Goal: Information Seeking & Learning: Learn about a topic

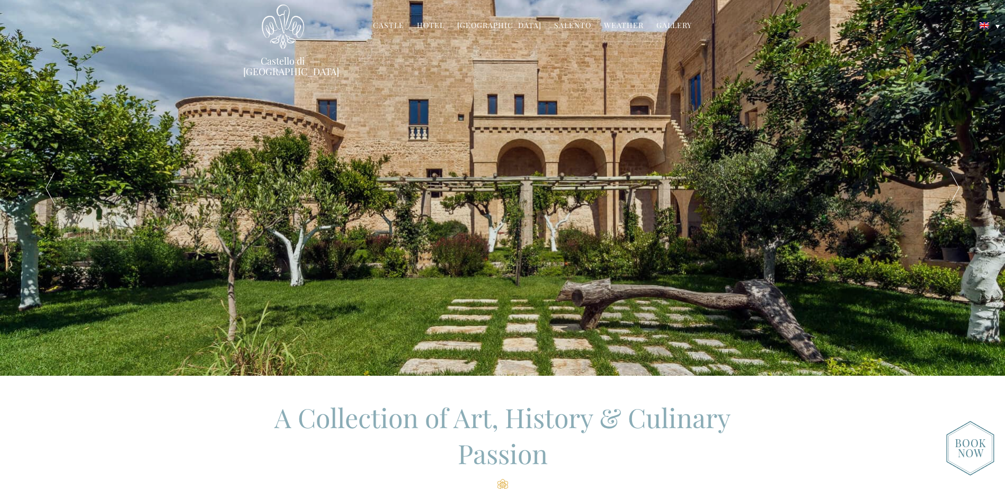
click at [958, 187] on div at bounding box center [954, 188] width 101 height 376
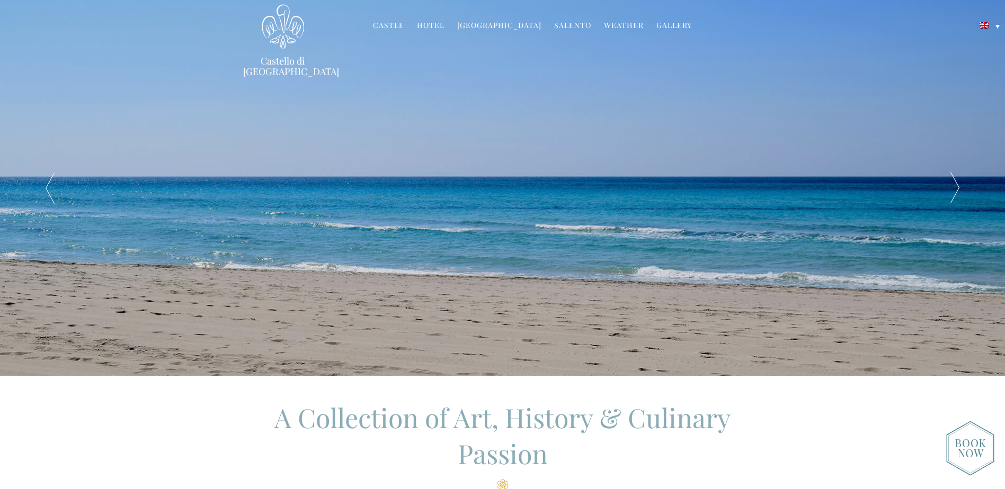
click at [958, 187] on div at bounding box center [954, 188] width 101 height 376
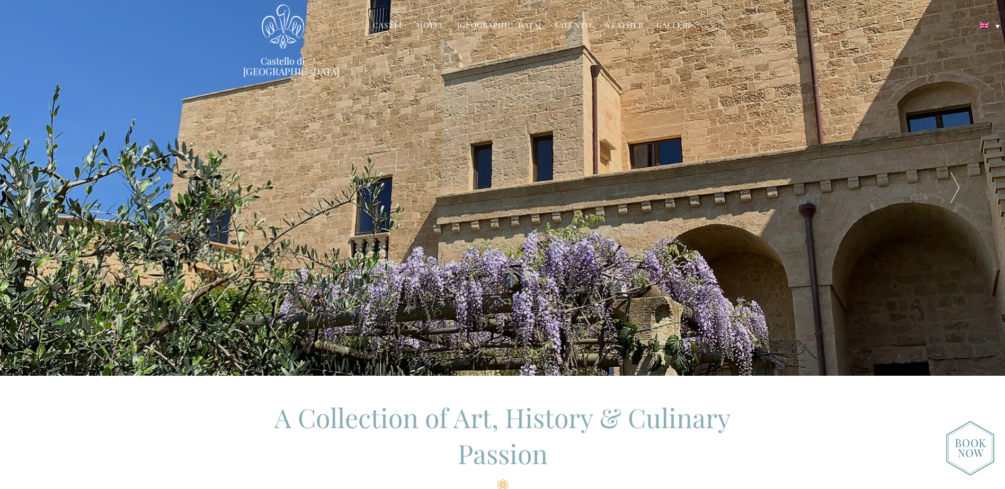
click at [958, 187] on div at bounding box center [954, 188] width 101 height 376
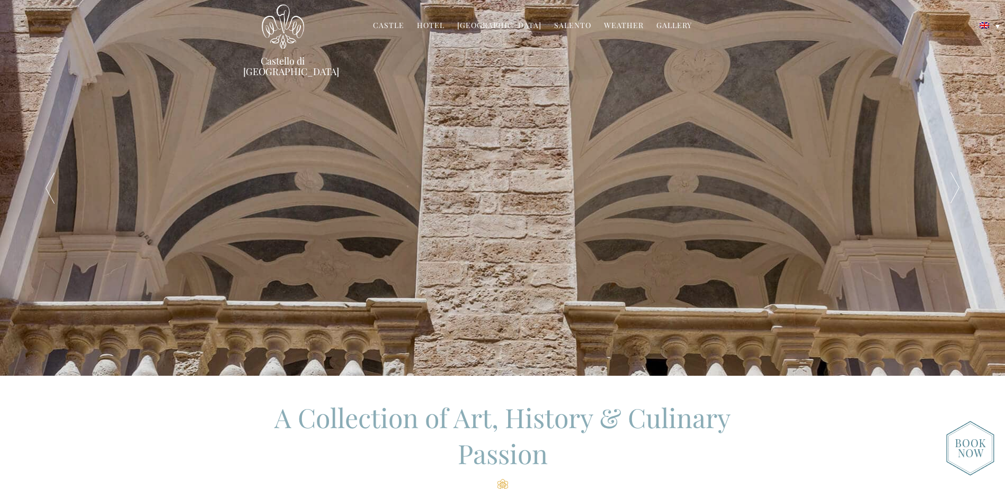
click at [958, 187] on div at bounding box center [954, 188] width 101 height 376
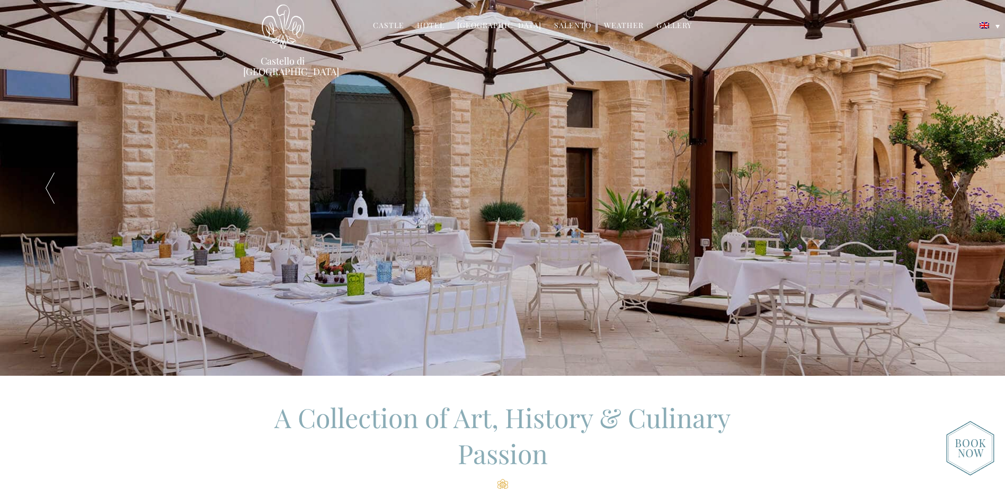
click at [958, 187] on div at bounding box center [954, 188] width 101 height 376
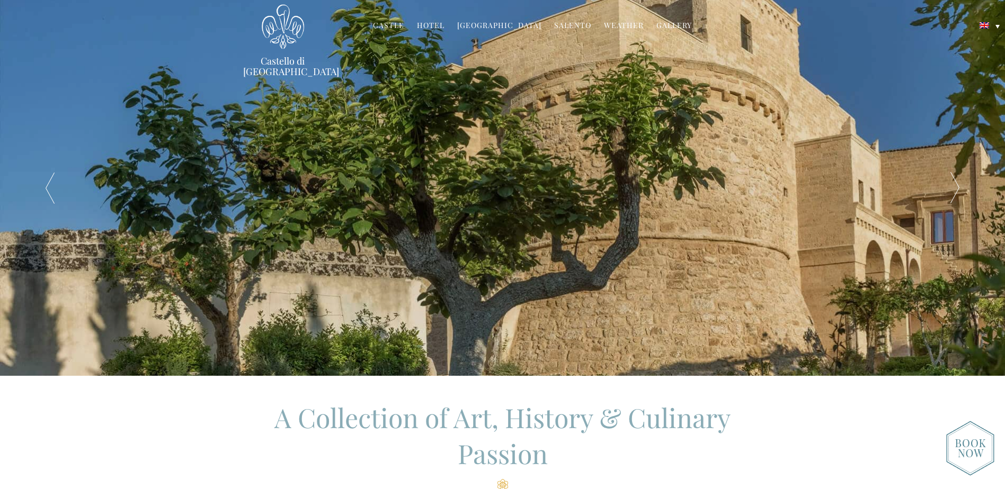
click at [958, 187] on div at bounding box center [954, 188] width 101 height 376
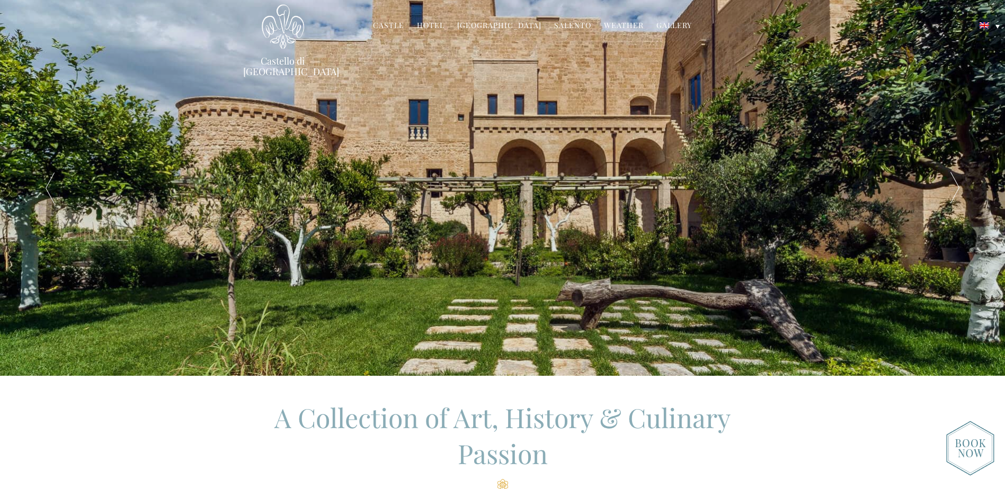
click at [958, 187] on div at bounding box center [954, 188] width 101 height 376
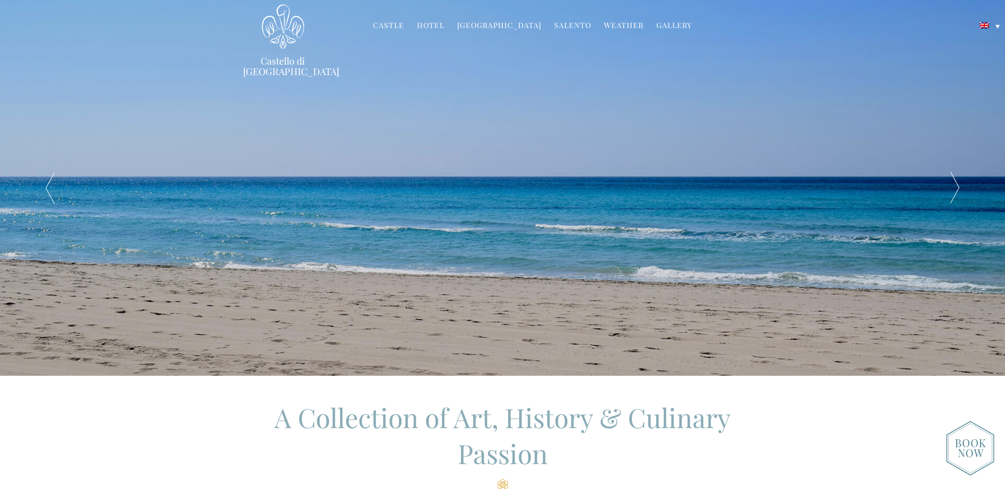
click at [958, 187] on div at bounding box center [954, 188] width 101 height 376
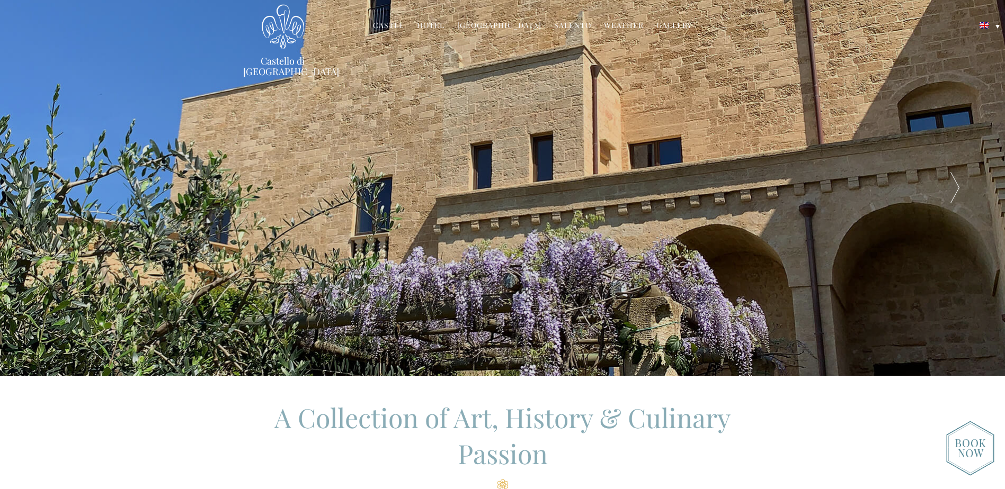
click at [440, 24] on link "Hotel" at bounding box center [431, 26] width 28 height 12
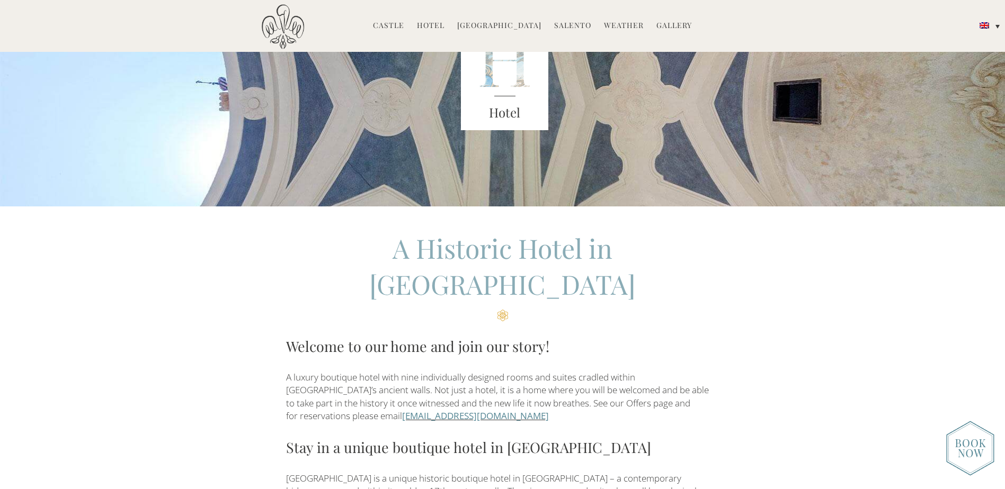
scroll to position [159, 0]
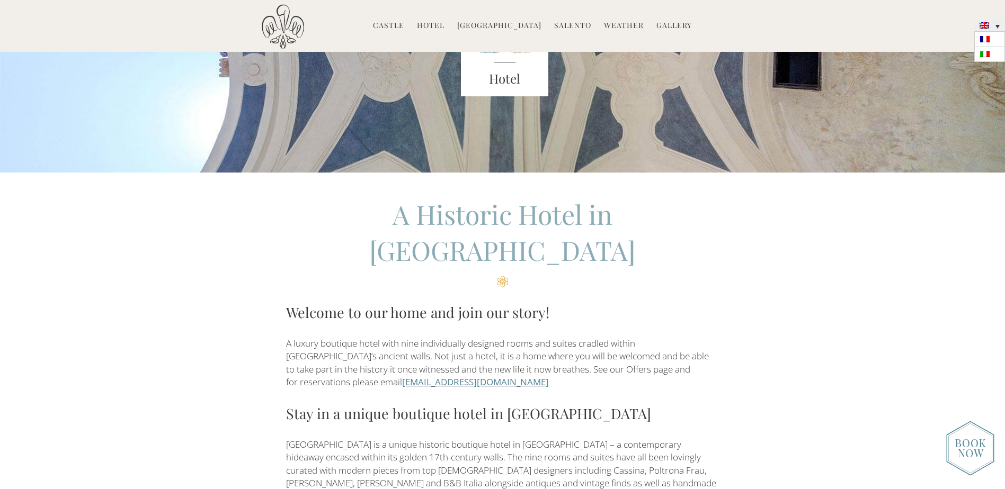
click at [984, 29] on img at bounding box center [984, 25] width 10 height 6
click at [987, 50] on link at bounding box center [989, 54] width 31 height 15
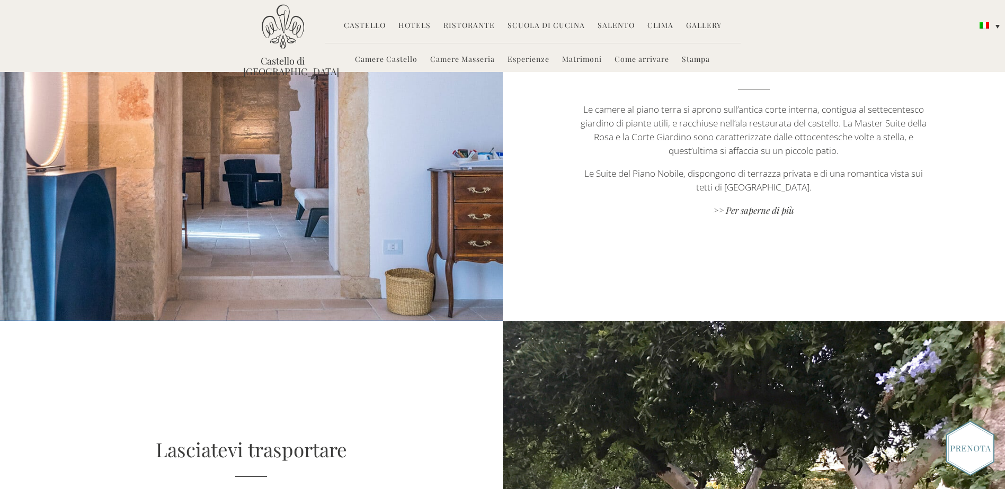
scroll to position [759, 0]
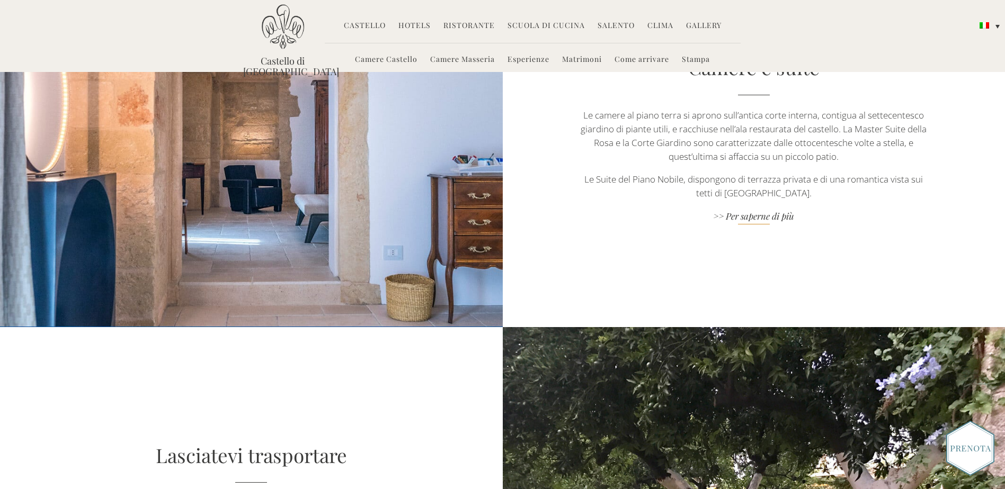
click at [778, 221] on link ">> Per saperne di più" at bounding box center [754, 217] width 352 height 14
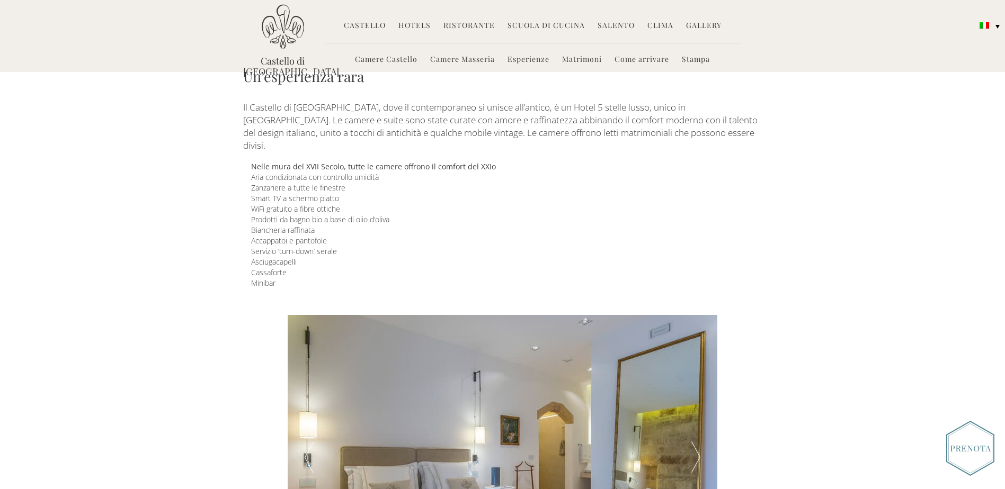
scroll to position [265, 0]
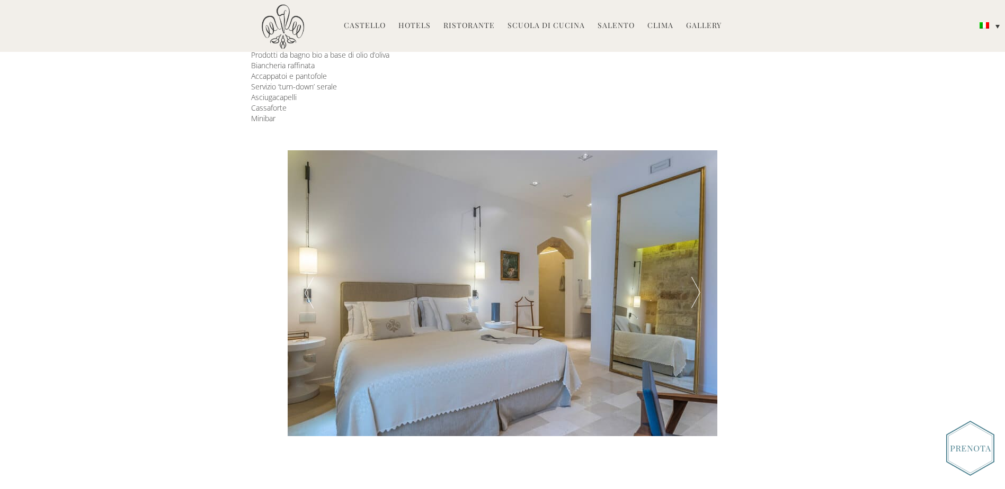
click at [697, 280] on div at bounding box center [695, 293] width 43 height 286
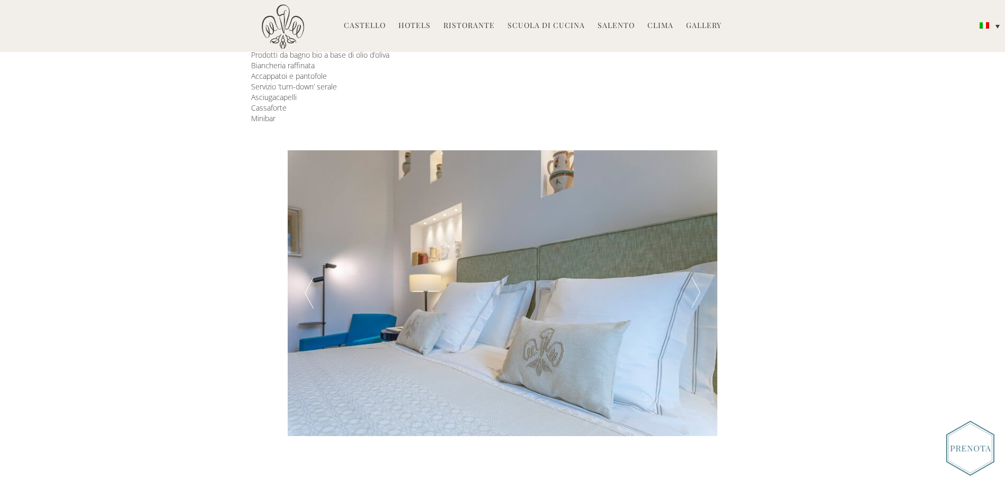
click at [300, 289] on div at bounding box center [309, 293] width 43 height 286
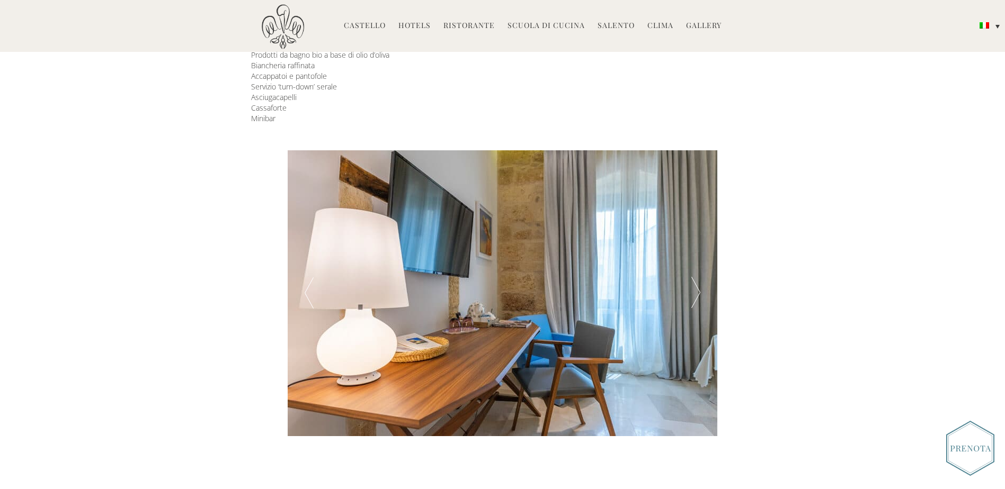
click at [698, 273] on div at bounding box center [695, 293] width 43 height 286
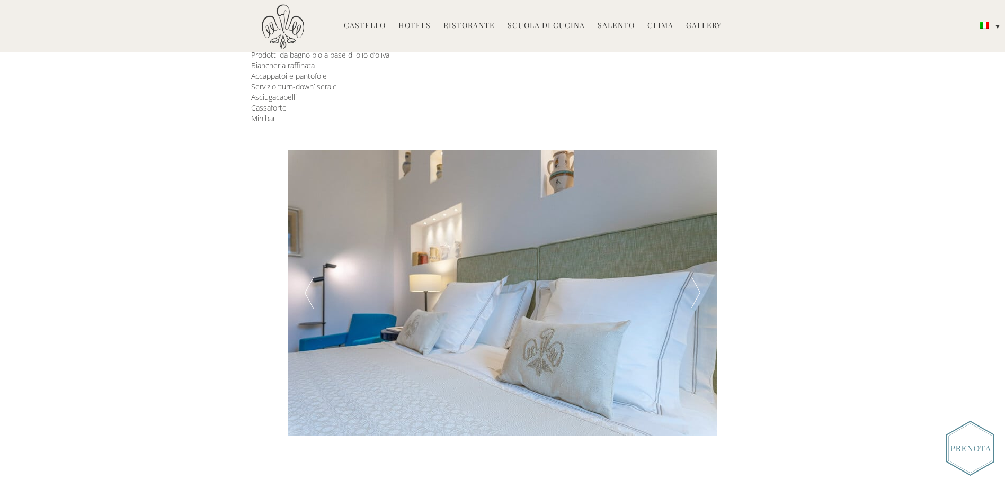
click at [698, 273] on div at bounding box center [695, 293] width 43 height 286
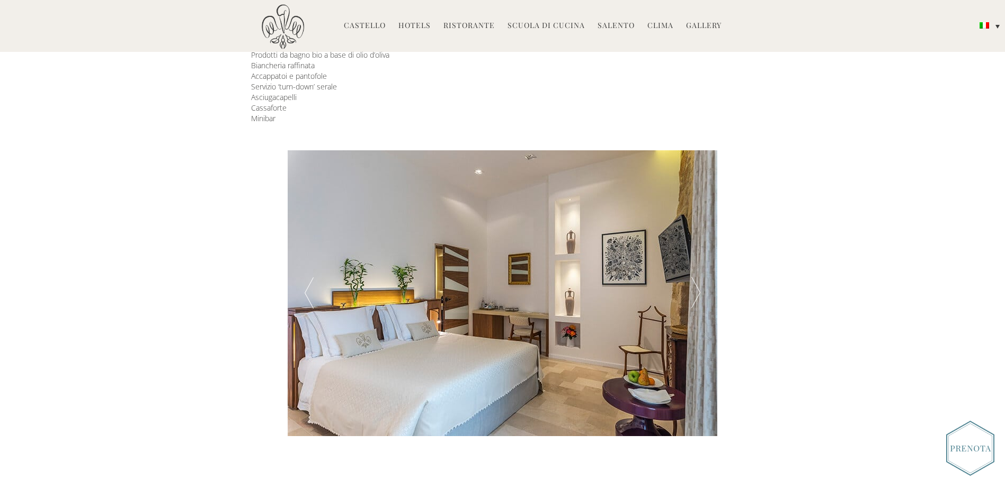
click at [698, 273] on div at bounding box center [695, 293] width 43 height 286
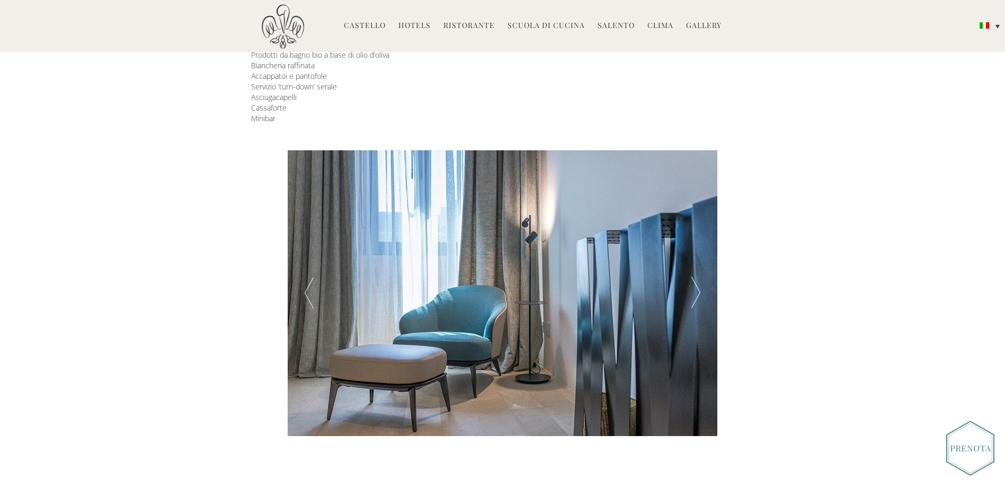
click at [698, 273] on div at bounding box center [695, 293] width 43 height 286
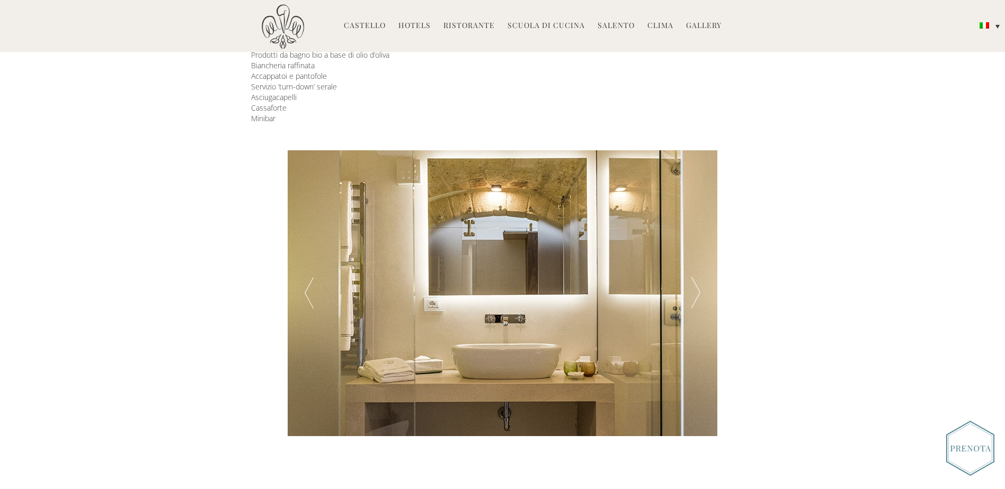
click at [698, 273] on div at bounding box center [695, 293] width 43 height 286
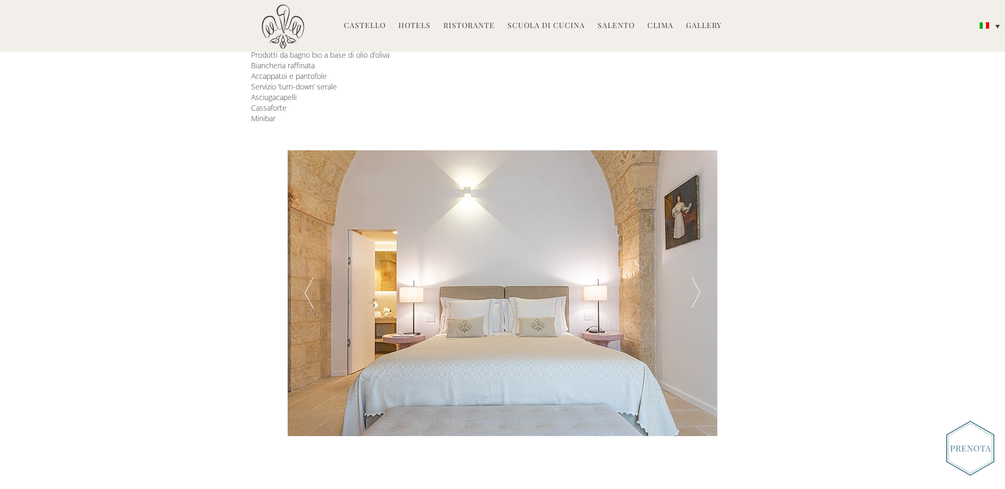
click at [698, 273] on div at bounding box center [695, 293] width 43 height 286
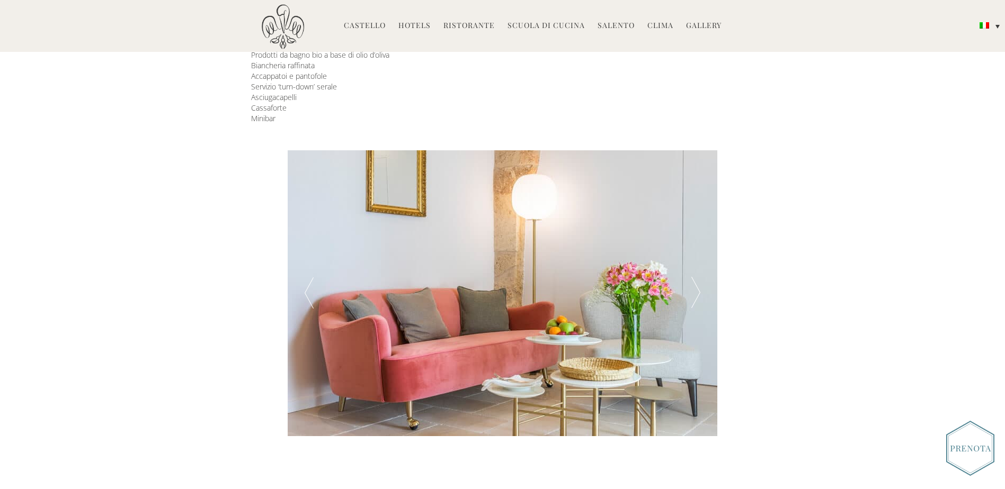
click at [698, 273] on div at bounding box center [695, 293] width 43 height 286
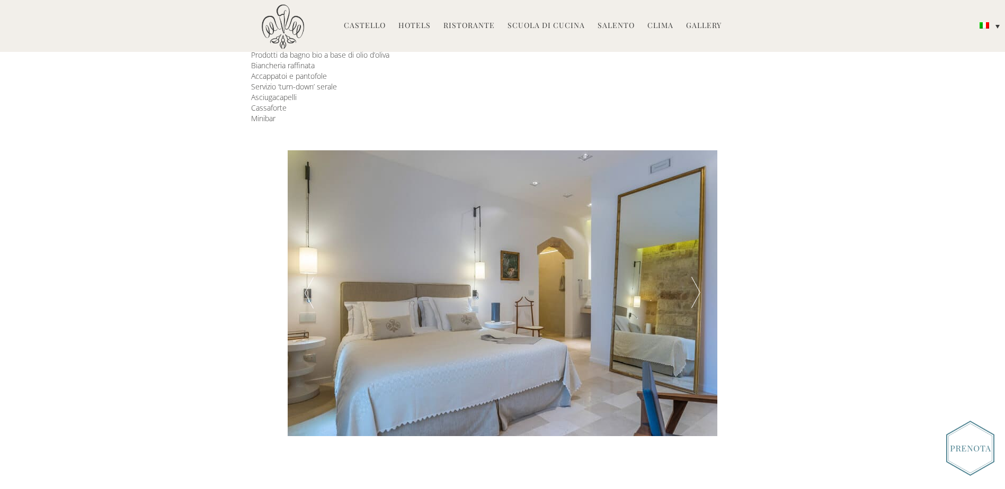
click at [698, 273] on div at bounding box center [695, 293] width 43 height 286
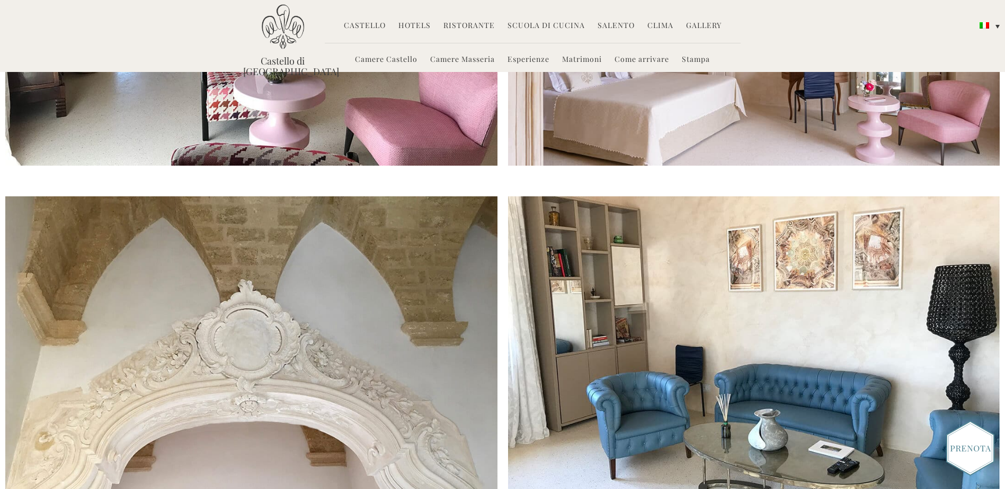
scroll to position [2559, 0]
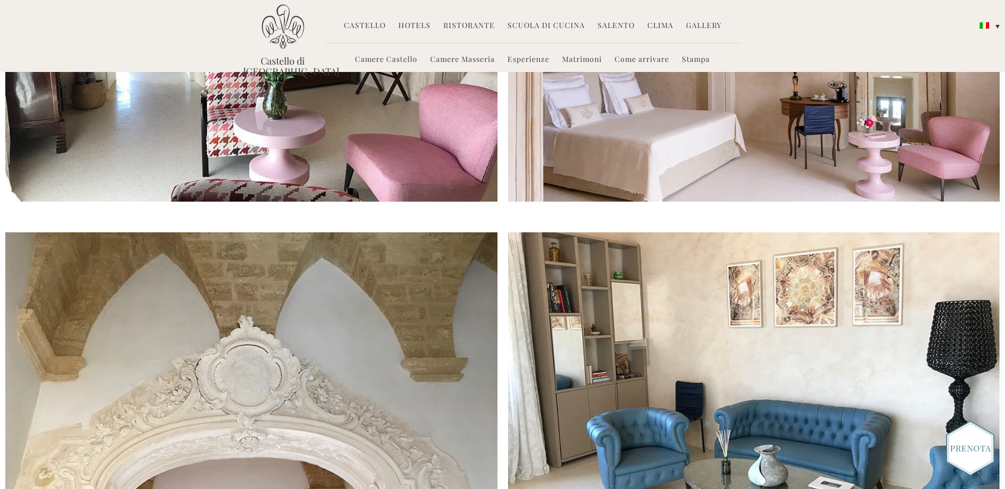
click at [966, 446] on img at bounding box center [970, 448] width 48 height 55
